Goal: Task Accomplishment & Management: Use online tool/utility

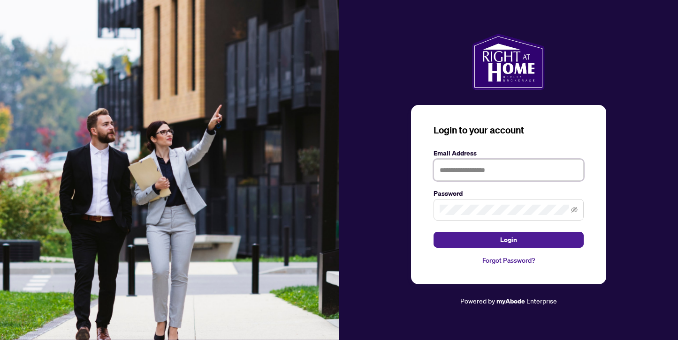
click at [493, 167] on input "text" at bounding box center [508, 170] width 150 height 22
type input "**********"
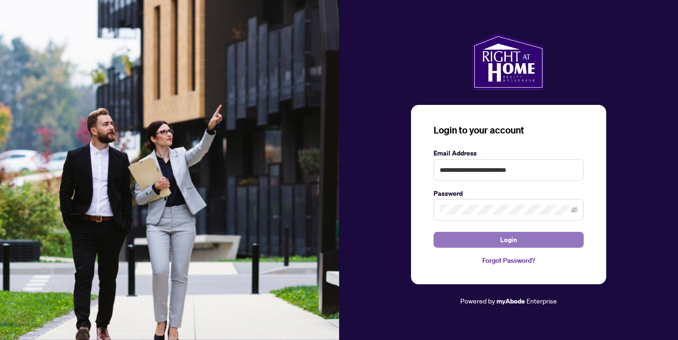
click at [510, 241] on span "Login" at bounding box center [508, 240] width 17 height 15
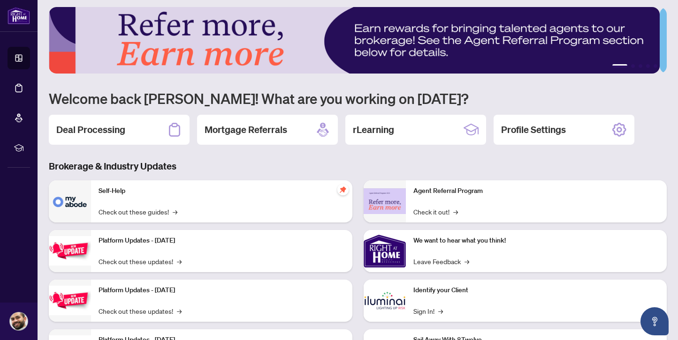
scroll to position [5, 0]
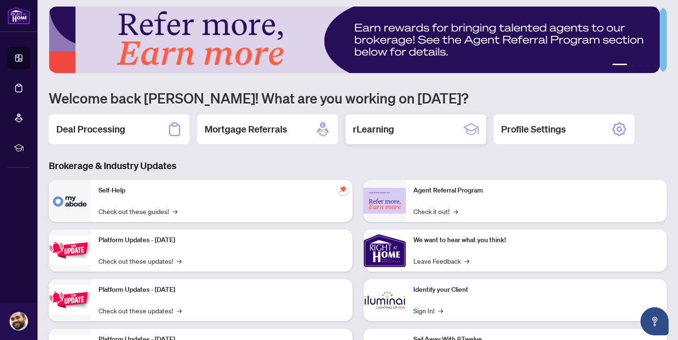
click at [425, 125] on div "rLearning" at bounding box center [415, 129] width 141 height 30
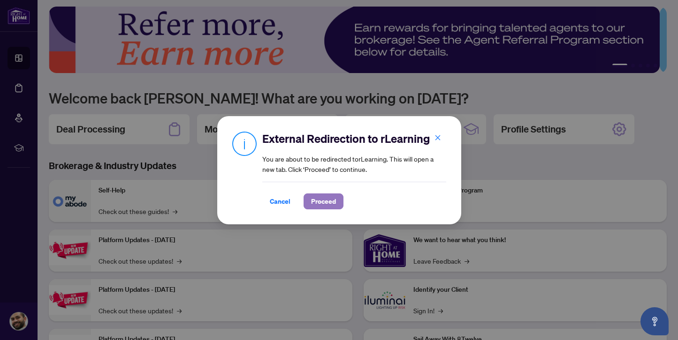
click at [329, 198] on span "Proceed" at bounding box center [323, 201] width 25 height 15
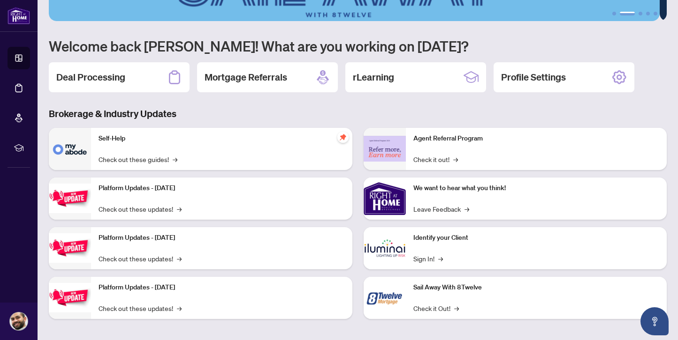
scroll to position [57, 0]
click at [182, 143] on div "Self-Help Check out these guides! →" at bounding box center [221, 149] width 261 height 42
click at [166, 161] on link "Check out these guides! →" at bounding box center [137, 159] width 79 height 10
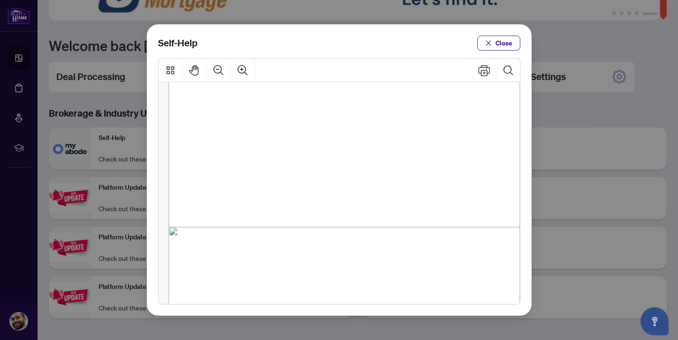
scroll to position [0, 0]
click at [506, 42] on span "Close" at bounding box center [503, 43] width 17 height 15
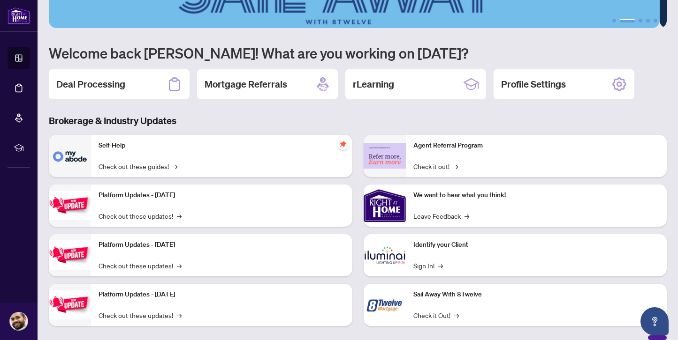
scroll to position [60, 0]
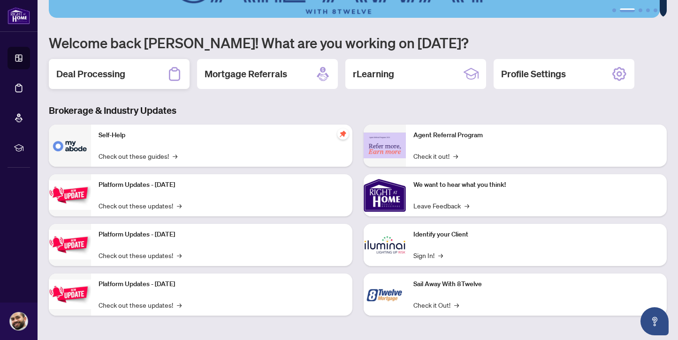
click at [159, 79] on div "Deal Processing" at bounding box center [119, 74] width 141 height 30
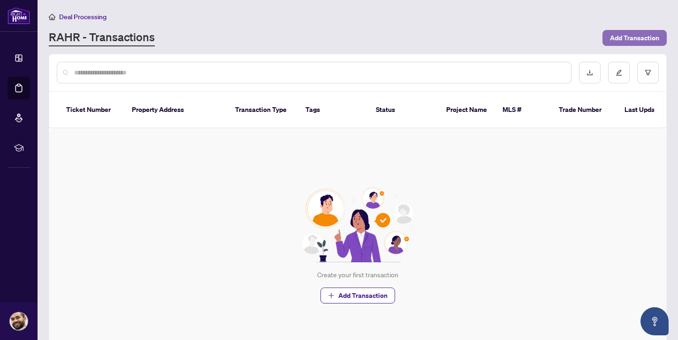
click at [634, 40] on span "Add Transaction" at bounding box center [634, 37] width 49 height 15
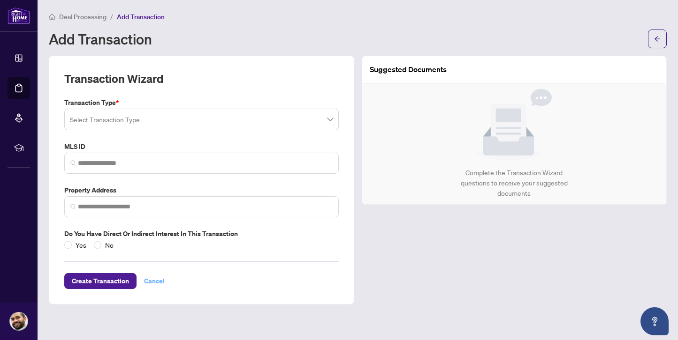
click at [151, 283] on span "Cancel" at bounding box center [154, 281] width 21 height 15
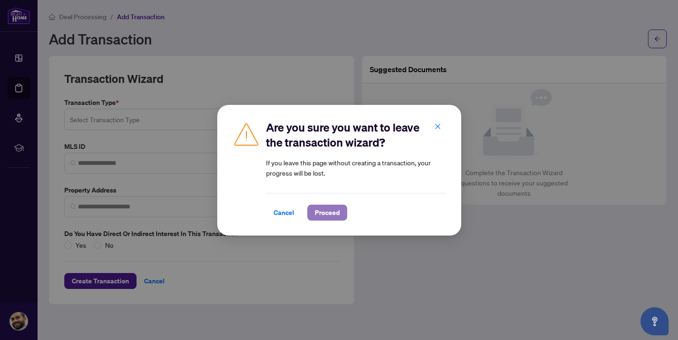
click at [340, 211] on button "Proceed" at bounding box center [327, 213] width 40 height 16
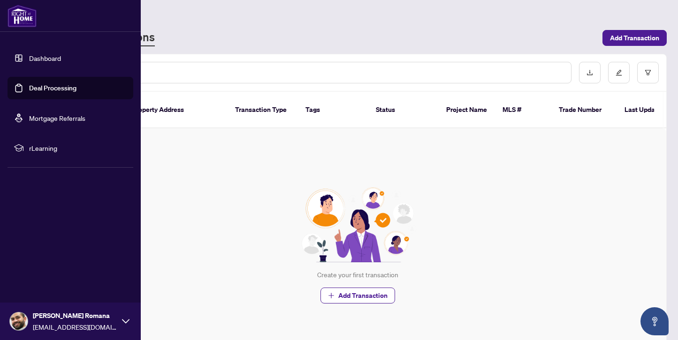
click at [45, 54] on link "Dashboard" at bounding box center [45, 58] width 32 height 8
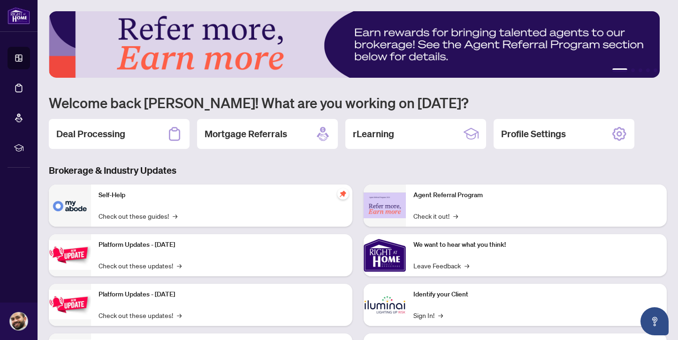
click at [415, 56] on img at bounding box center [354, 44] width 611 height 67
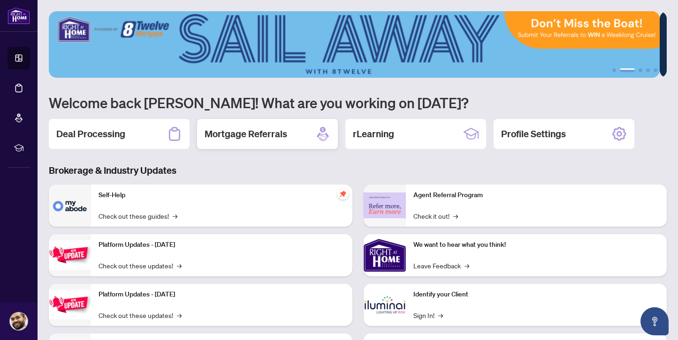
click at [289, 139] on div "Mortgage Referrals" at bounding box center [267, 134] width 141 height 30
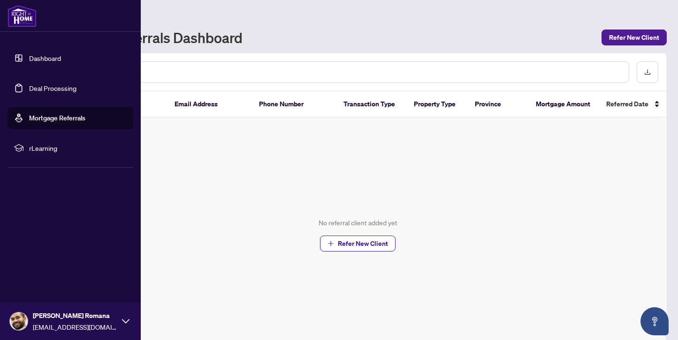
click at [29, 57] on link "Dashboard" at bounding box center [45, 58] width 32 height 8
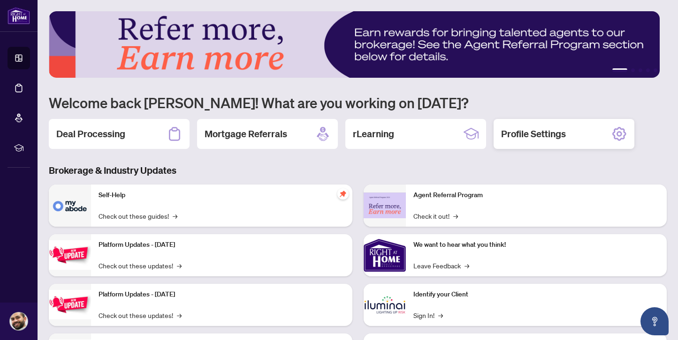
scroll to position [60, 0]
